Goal: Find specific page/section: Find specific page/section

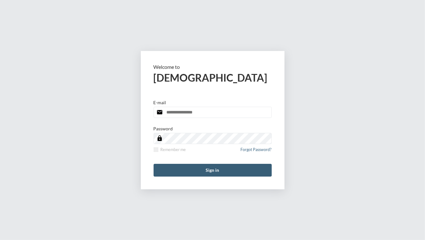
type input "**********"
click at [200, 163] on form "**********" at bounding box center [213, 120] width 144 height 139
click at [200, 169] on button "Sign in" at bounding box center [213, 170] width 118 height 13
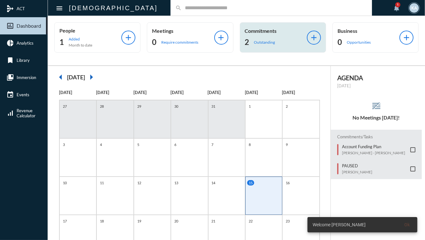
click at [254, 47] on div "Commitments 2 Outstanding add" at bounding box center [283, 37] width 86 height 30
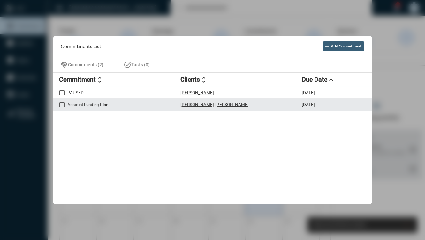
click at [371, 102] on div "Account Funding Plan [PERSON_NAME] - [PERSON_NAME] [DATE]" at bounding box center [212, 105] width 319 height 12
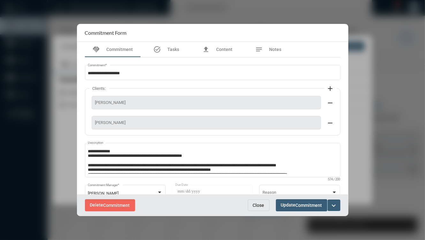
click at [379, 111] on div at bounding box center [212, 120] width 425 height 240
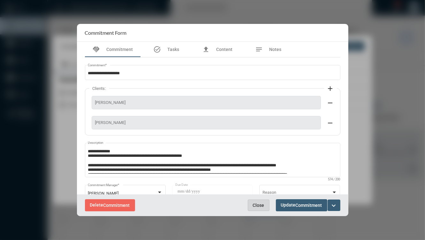
click at [264, 208] on button "Close" at bounding box center [259, 205] width 22 height 11
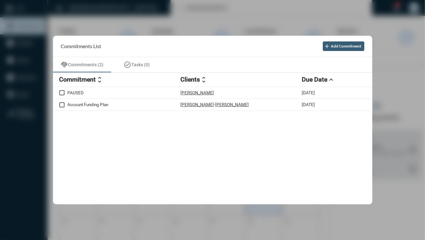
click at [366, 184] on div "PAUSED [PERSON_NAME] [DATE] Account Funding Plan [PERSON_NAME] - [PERSON_NAME] …" at bounding box center [212, 146] width 319 height 118
click at [390, 177] on div at bounding box center [212, 120] width 425 height 240
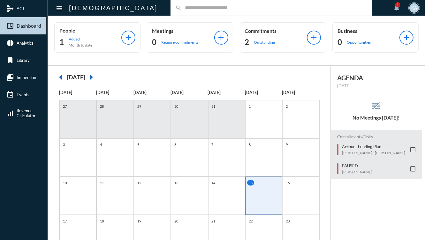
click at [177, 16] on div "People 1 Added Month to date add Meetings 0 Require commitments add Commitments…" at bounding box center [236, 40] width 377 height 49
click at [182, 9] on input "text" at bounding box center [274, 7] width 185 height 5
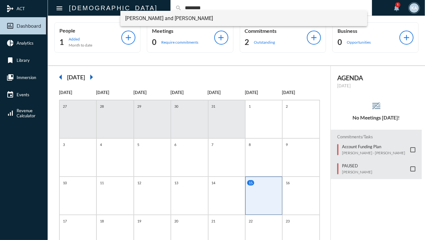
type input "********"
click at [163, 13] on span "[PERSON_NAME] and [PERSON_NAME]" at bounding box center [243, 18] width 237 height 15
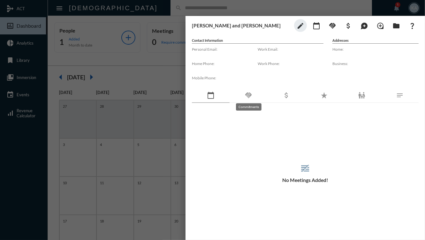
click at [251, 93] on mat-icon "handshake" at bounding box center [249, 96] width 8 height 8
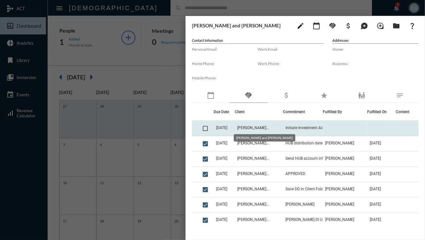
click at [256, 129] on span "[PERSON_NAME] and [PERSON_NAME]" at bounding box center [253, 128] width 32 height 4
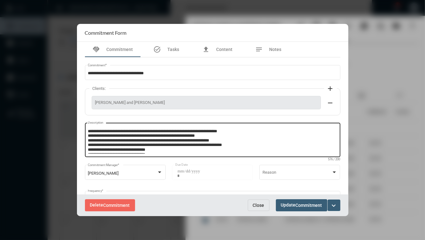
scroll to position [14, 0]
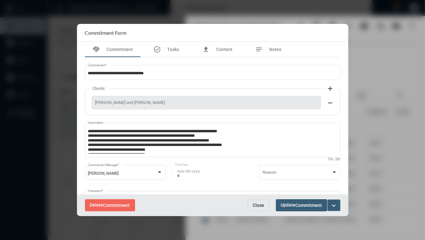
click at [259, 204] on span "Close" at bounding box center [258, 205] width 11 height 5
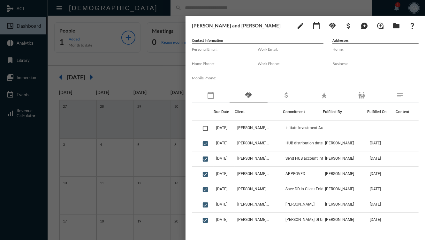
scroll to position [0, 0]
click at [165, 149] on div at bounding box center [212, 120] width 425 height 240
